Goal: Contribute content: Contribute content

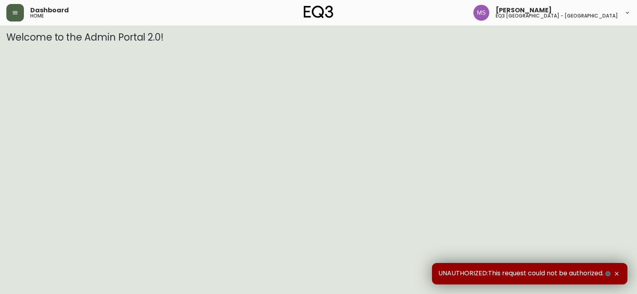
click at [16, 12] on icon "button" at bounding box center [15, 13] width 6 height 6
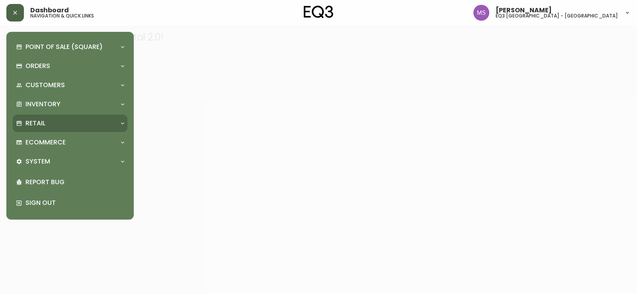
click at [33, 124] on p "Retail" at bounding box center [35, 123] width 20 height 9
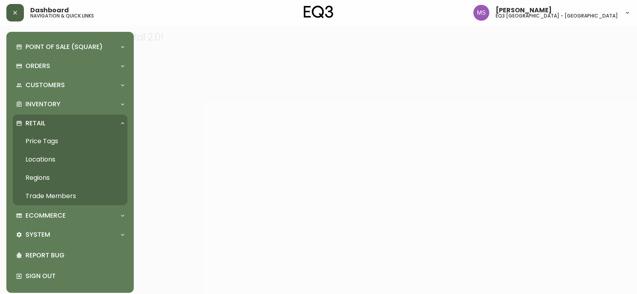
click at [40, 143] on link "Price Tags" at bounding box center [70, 141] width 115 height 18
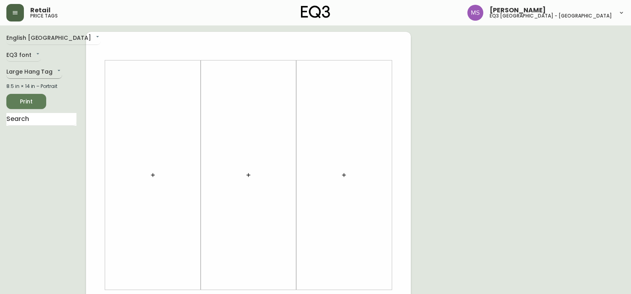
click at [57, 69] on body "Retail price tags [PERSON_NAME] eq3 [GEOGRAPHIC_DATA] - st laurent English [GEO…" at bounding box center [315, 283] width 631 height 567
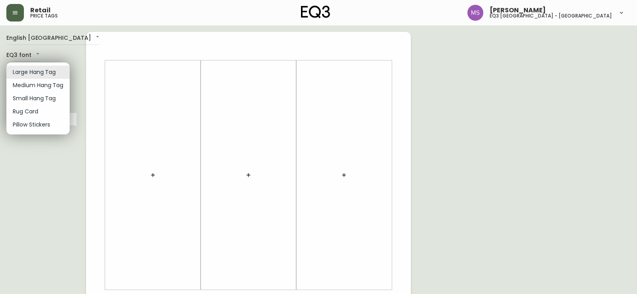
click at [54, 85] on li "Medium Hang Tag" at bounding box center [37, 85] width 63 height 13
type input "medium"
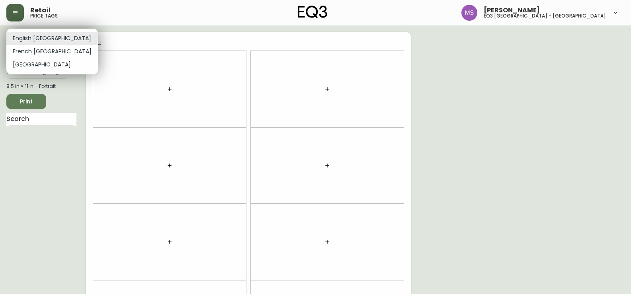
click at [45, 37] on body "Retail price tags [PERSON_NAME] eq3 [GEOGRAPHIC_DATA] - st laurent English [GEO…" at bounding box center [315, 226] width 631 height 452
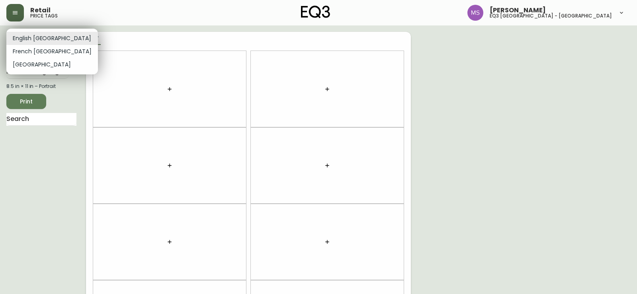
click at [43, 52] on li "French [GEOGRAPHIC_DATA]" at bounding box center [52, 51] width 92 height 13
type input "fr_CA"
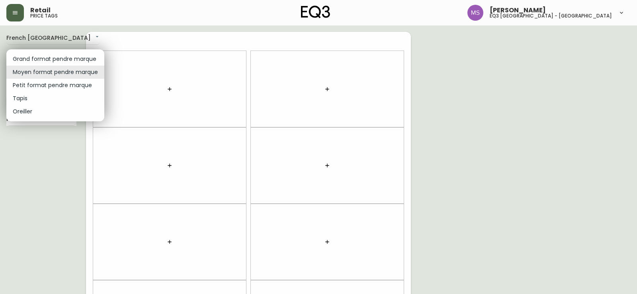
click at [77, 74] on body "Retail price tags [PERSON_NAME] eq3 [GEOGRAPHIC_DATA] - [GEOGRAPHIC_DATA] fr_CA…" at bounding box center [318, 226] width 637 height 452
click at [134, 82] on div at bounding box center [318, 147] width 637 height 294
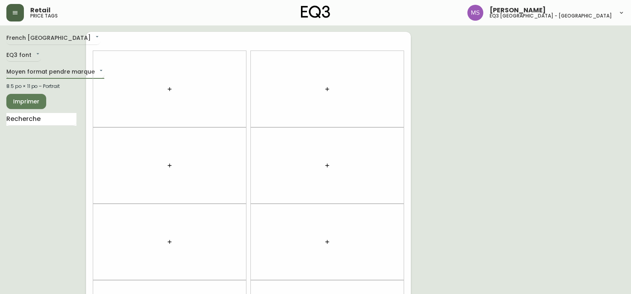
click at [58, 71] on body "Retail price tags [PERSON_NAME] eq3 [GEOGRAPHIC_DATA] - [GEOGRAPHIC_DATA] fr_CA…" at bounding box center [315, 226] width 631 height 452
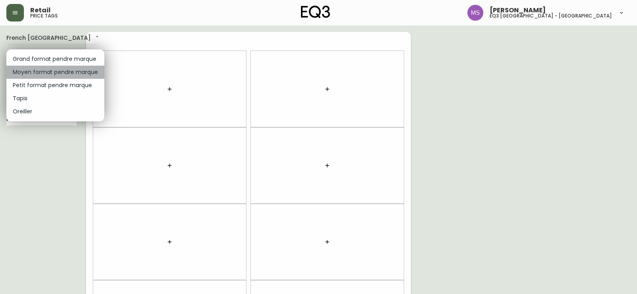
click at [58, 71] on li "Moyen format pendre marque" at bounding box center [55, 72] width 98 height 13
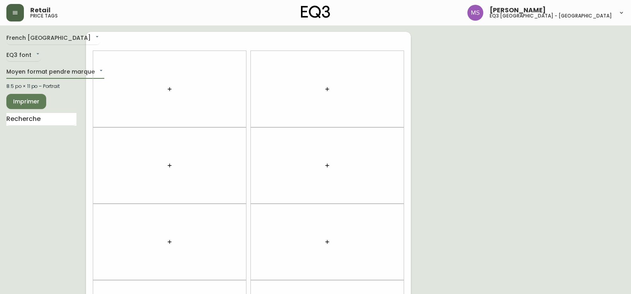
click at [170, 86] on icon "button" at bounding box center [169, 89] width 6 height 6
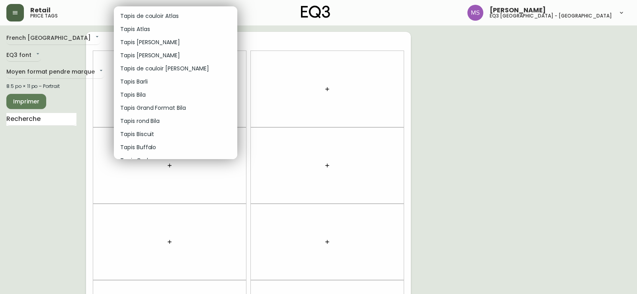
click at [236, 81] on div at bounding box center [318, 147] width 637 height 294
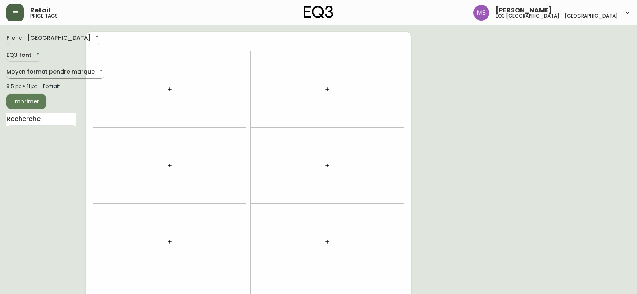
click at [86, 70] on body "Retail price tags [PERSON_NAME] eq3 [GEOGRAPHIC_DATA] - [GEOGRAPHIC_DATA] fr_CA…" at bounding box center [318, 226] width 637 height 452
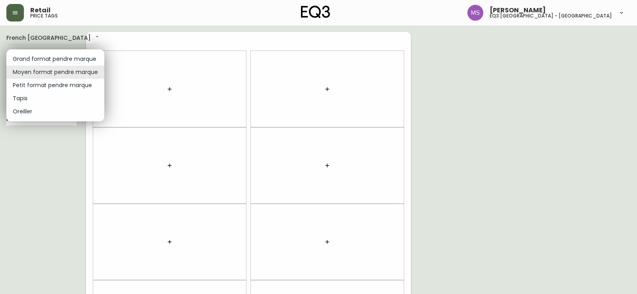
click at [18, 12] on div at bounding box center [318, 147] width 637 height 294
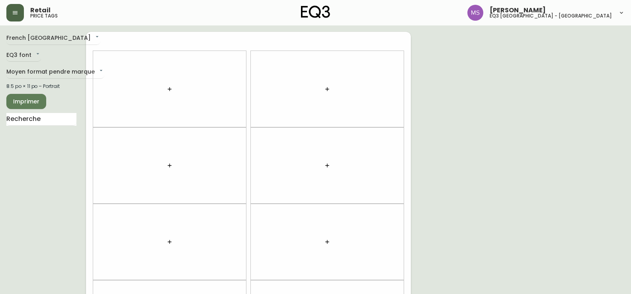
click at [14, 12] on icon "button" at bounding box center [15, 13] width 6 height 6
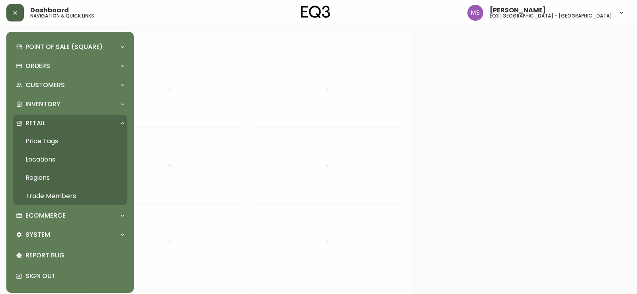
click at [39, 139] on link "Price Tags" at bounding box center [70, 141] width 115 height 18
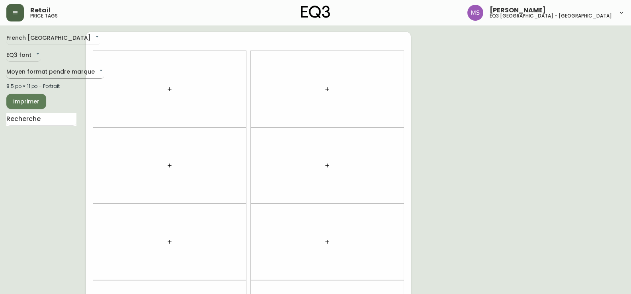
click at [46, 71] on body "Retail price tags [PERSON_NAME] eq3 [GEOGRAPHIC_DATA] - [GEOGRAPHIC_DATA] fr_CA…" at bounding box center [315, 226] width 631 height 452
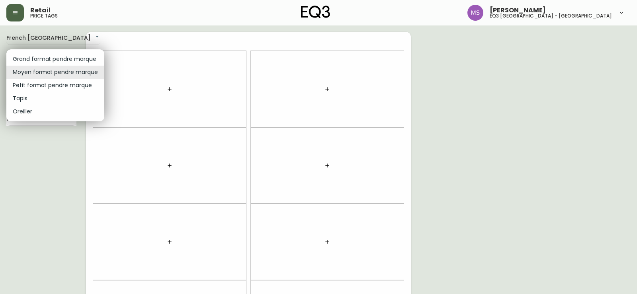
click at [46, 86] on li "Petit format pendre marque" at bounding box center [55, 85] width 98 height 13
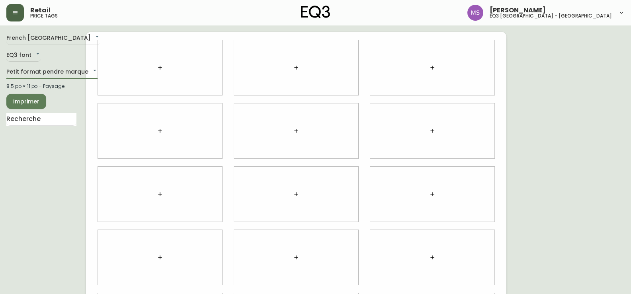
click at [161, 65] on icon "button" at bounding box center [160, 68] width 6 height 6
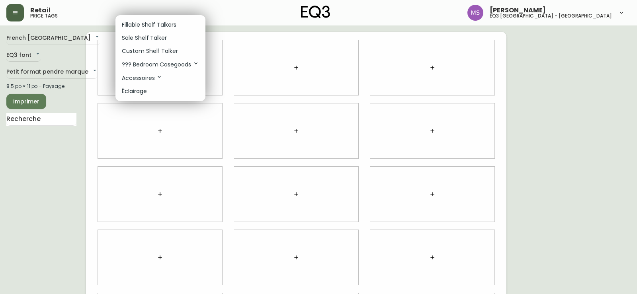
click at [160, 78] on icon at bounding box center [159, 77] width 6 height 6
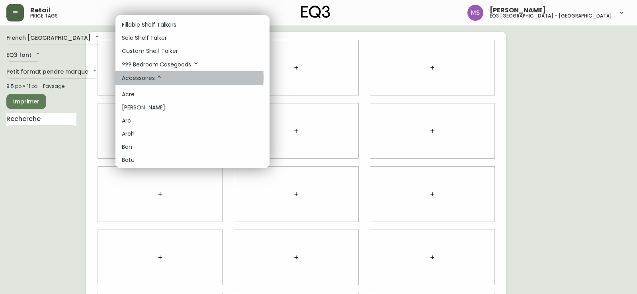
click at [160, 78] on icon at bounding box center [159, 77] width 6 height 6
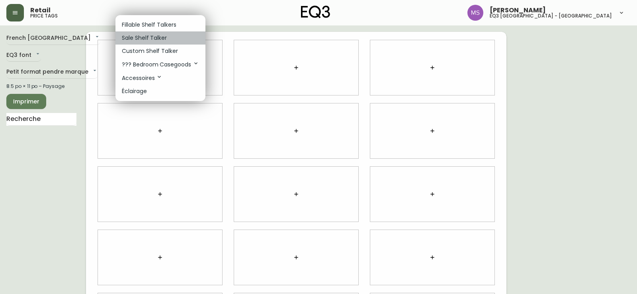
click at [147, 40] on p "Sale Shelf Talker" at bounding box center [144, 38] width 45 height 8
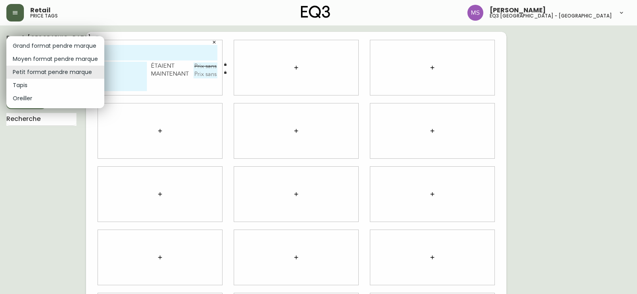
click at [69, 70] on body "Retail price tags [PERSON_NAME] eq3 [GEOGRAPHIC_DATA] - [GEOGRAPHIC_DATA] fr_CA…" at bounding box center [318, 178] width 637 height 357
click at [69, 59] on li "Moyen format pendre marque" at bounding box center [55, 59] width 98 height 13
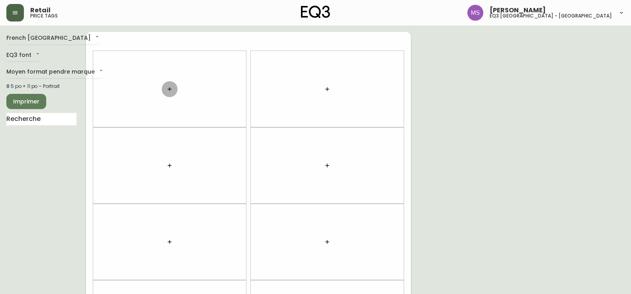
click at [171, 88] on icon "button" at bounding box center [169, 89] width 6 height 6
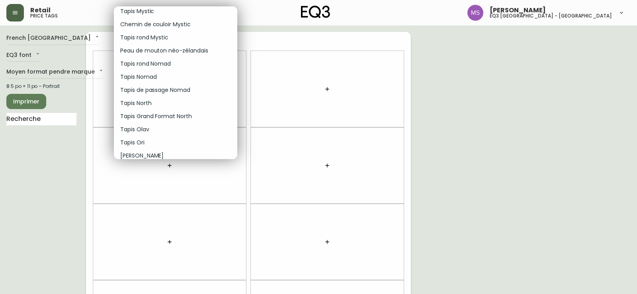
scroll to position [535, 0]
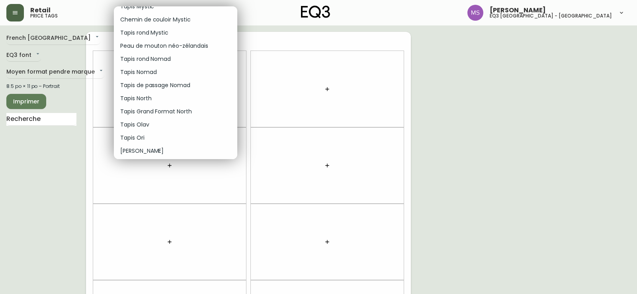
drag, startPoint x: 237, startPoint y: 93, endPoint x: 235, endPoint y: 89, distance: 4.7
click at [236, 93] on div at bounding box center [318, 147] width 637 height 294
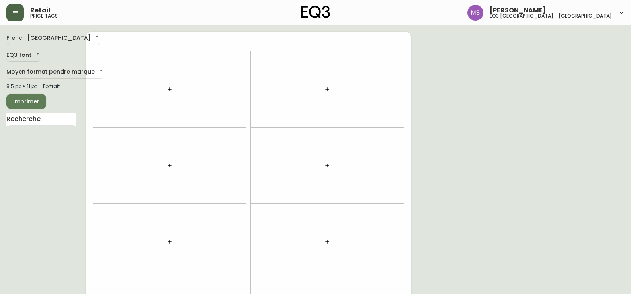
click at [169, 90] on icon "button" at bounding box center [169, 89] width 6 height 6
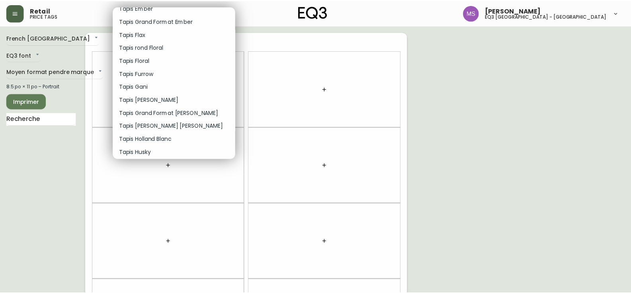
scroll to position [401, 0]
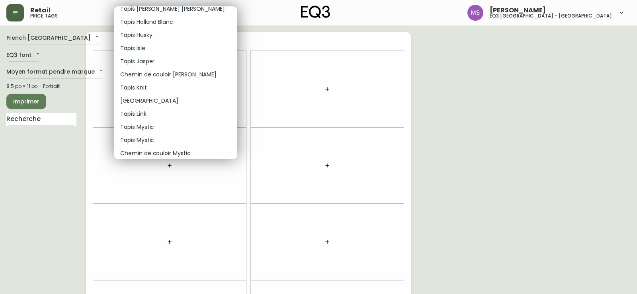
click at [64, 70] on div at bounding box center [318, 147] width 637 height 294
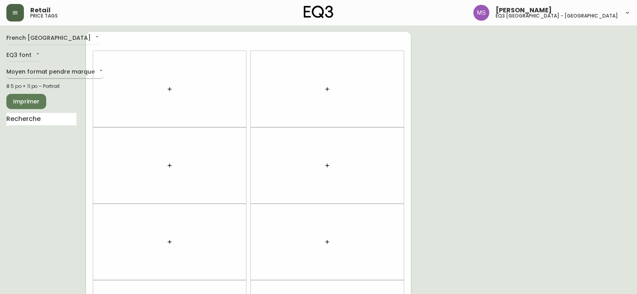
click at [83, 69] on body "Retail price tags [PERSON_NAME] eq3 [GEOGRAPHIC_DATA] - [GEOGRAPHIC_DATA] fr_CA…" at bounding box center [318, 226] width 637 height 452
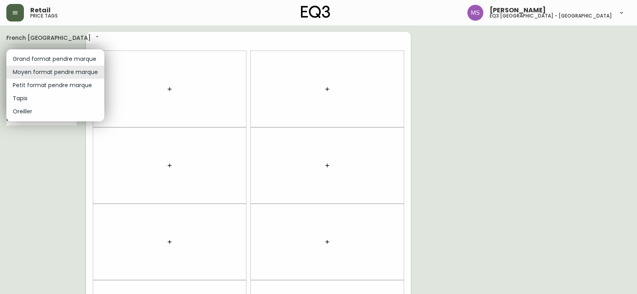
click at [58, 83] on li "Petit format pendre marque" at bounding box center [55, 85] width 98 height 13
type input "small"
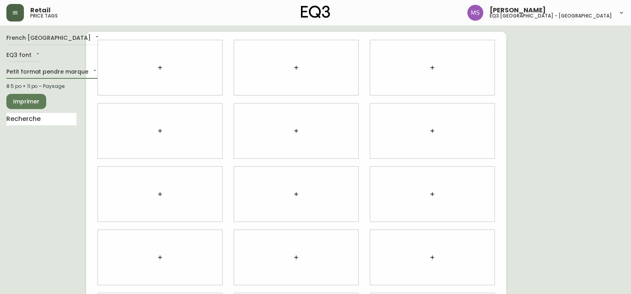
click at [159, 68] on icon "button" at bounding box center [160, 68] width 6 height 6
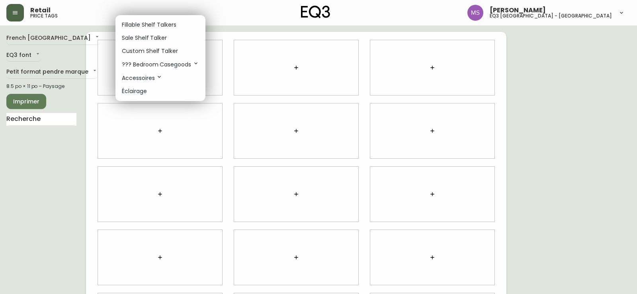
click at [151, 79] on p "Accessoires" at bounding box center [142, 78] width 41 height 9
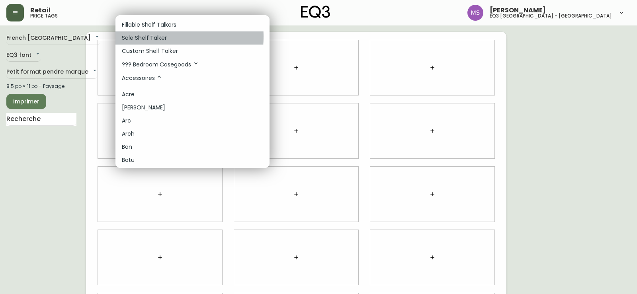
click at [151, 37] on p "Sale Shelf Talker" at bounding box center [144, 38] width 45 height 8
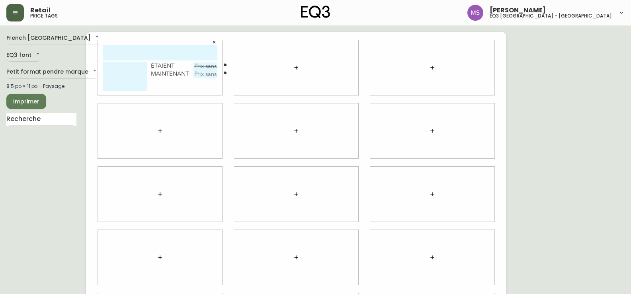
click at [154, 53] on input "text" at bounding box center [160, 53] width 115 height 16
type input "TAPIS DE COULOIR"
click at [121, 71] on textarea at bounding box center [125, 76] width 44 height 29
type textarea "m"
click at [144, 58] on input "TAPIS DE COULOIR" at bounding box center [160, 53] width 115 height 16
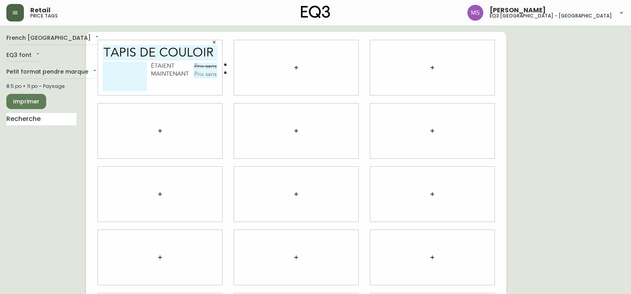
click at [145, 57] on input "TAPIS DE COULOIR" at bounding box center [160, 53] width 115 height 16
type input "MYSTIC"
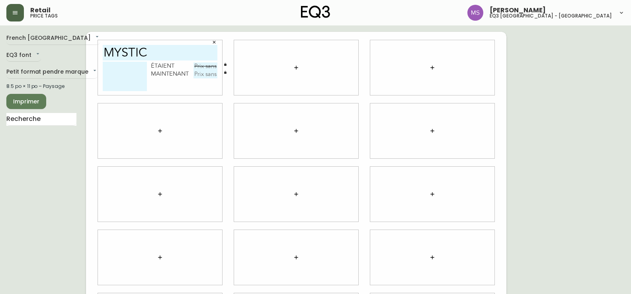
click at [113, 67] on textarea at bounding box center [125, 76] width 44 height 29
type textarea "t"
type textarea "Tapis de couloir"
click at [200, 65] on input "text" at bounding box center [206, 67] width 24 height 8
type input "199,99$"
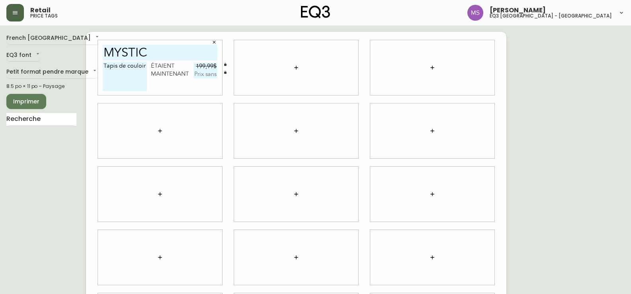
click at [207, 75] on input "text" at bounding box center [206, 74] width 24 height 8
type input "159,99$"
click at [254, 61] on div at bounding box center [296, 67] width 124 height 55
click at [585, 139] on div "French Canada fr_CA EQ3 font EQ3 Petit format pendre marque small 8.5 po × 11 p…" at bounding box center [315, 194] width 618 height 325
